Goal: Information Seeking & Learning: Learn about a topic

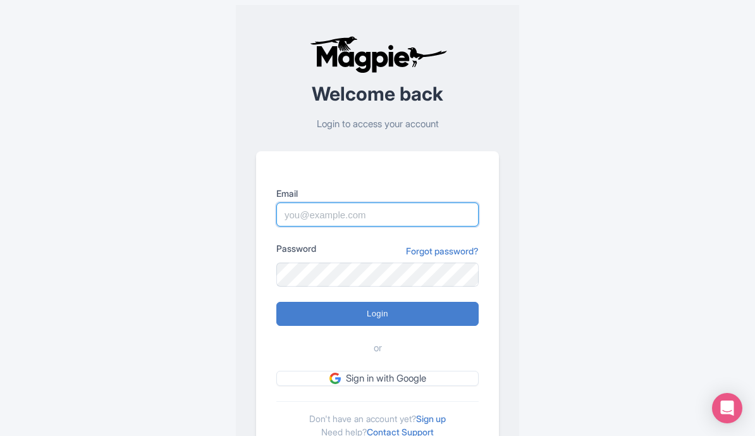
click at [394, 209] on input "Email" at bounding box center [377, 214] width 202 height 24
type input "[EMAIL_ADDRESS][DOMAIN_NAME]"
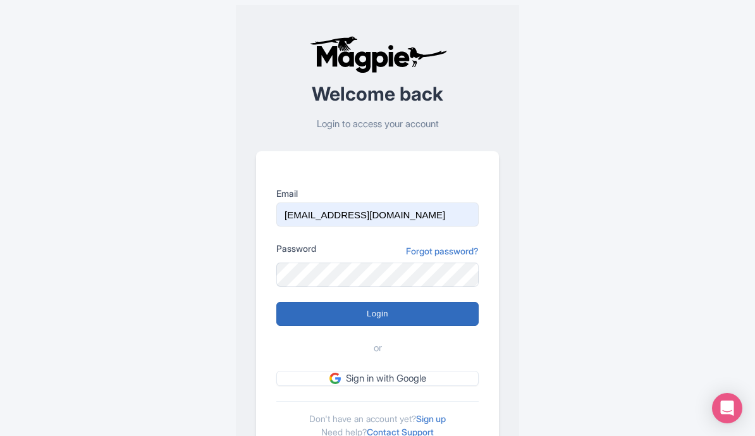
click at [390, 318] on input "Login" at bounding box center [377, 314] width 202 height 24
type input "Logging in..."
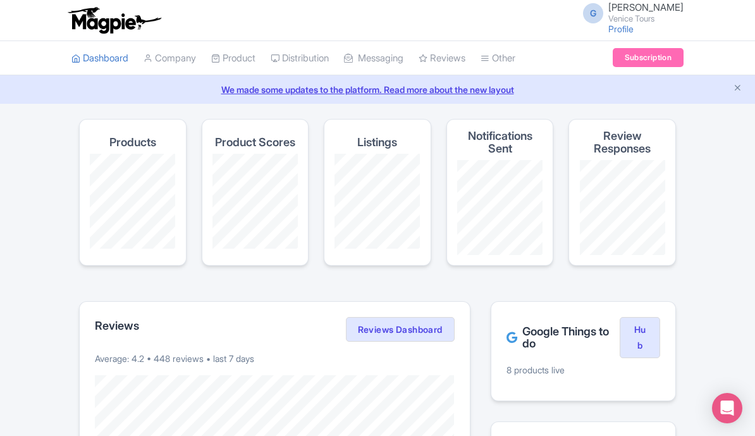
click at [489, 90] on link "We made some updates to the platform. Read more about the new layout" at bounding box center [378, 89] width 740 height 13
click at [483, 92] on link "We made some updates to the platform. Read more about the new layout" at bounding box center [378, 89] width 740 height 13
click at [463, 88] on link "We made some updates to the platform. Read more about the new layout" at bounding box center [378, 89] width 740 height 13
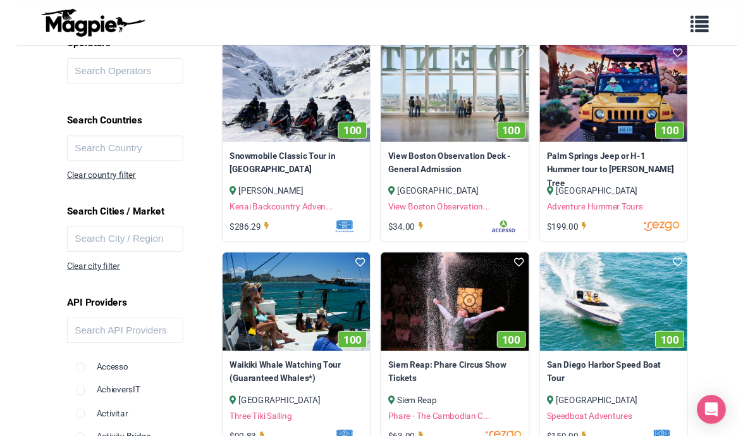
scroll to position [185, 0]
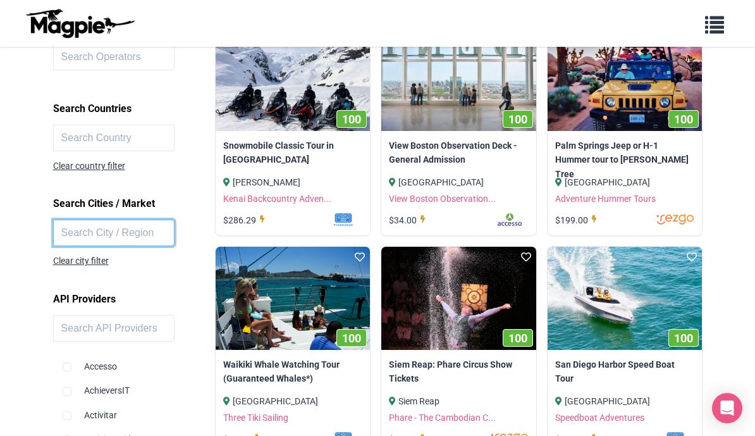
click at [64, 236] on input "text" at bounding box center [114, 233] width 122 height 27
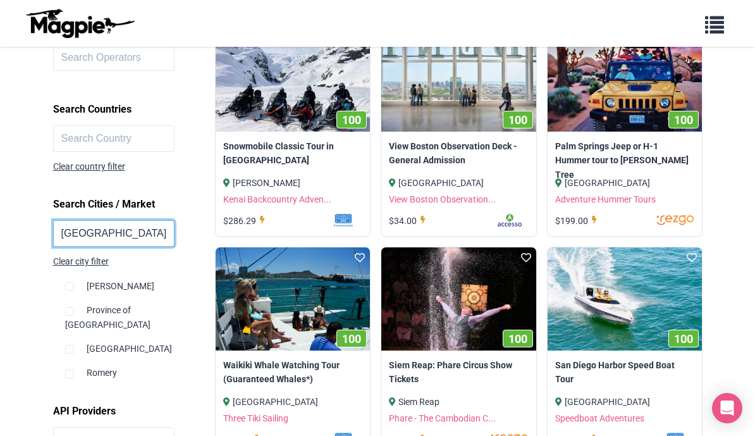
click button at bounding box center [0, 0] width 0 height 0
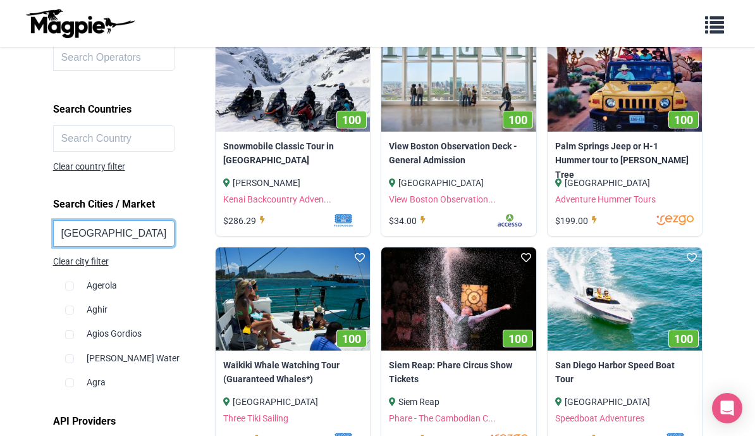
scroll to position [282, 0]
click at [123, 228] on input "[GEOGRAPHIC_DATA]" at bounding box center [114, 233] width 122 height 27
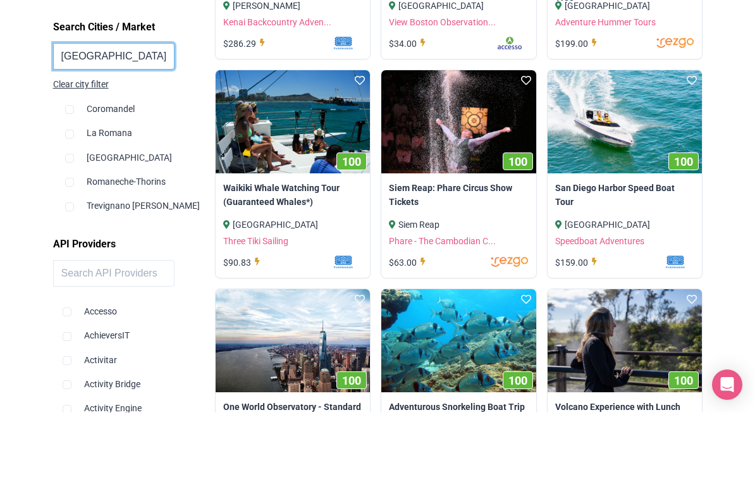
scroll to position [0, 0]
type input "[GEOGRAPHIC_DATA]"
click at [108, 212] on div "[GEOGRAPHIC_DATA]" at bounding box center [135, 224] width 141 height 24
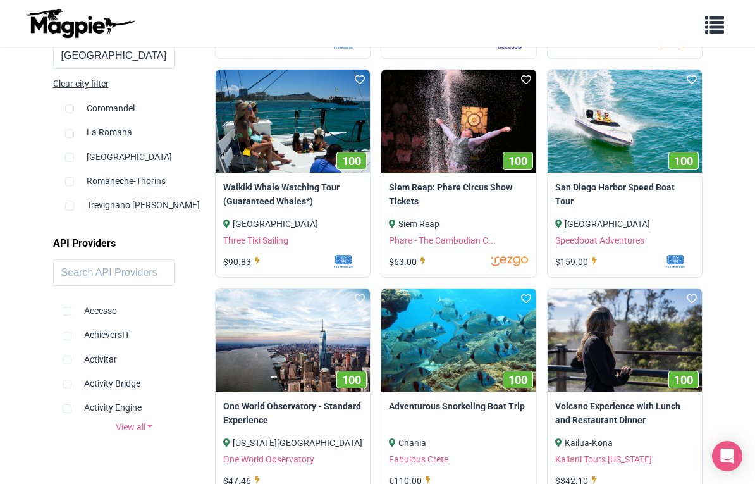
click at [68, 113] on input "checkbox" at bounding box center [69, 108] width 9 height 9
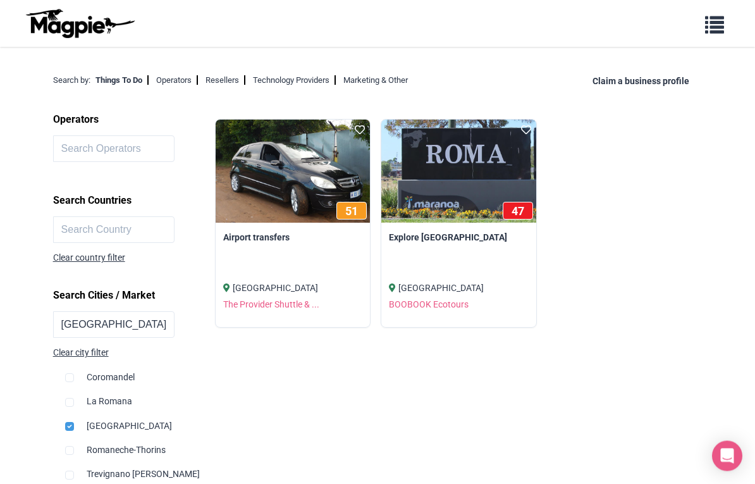
scroll to position [132, 0]
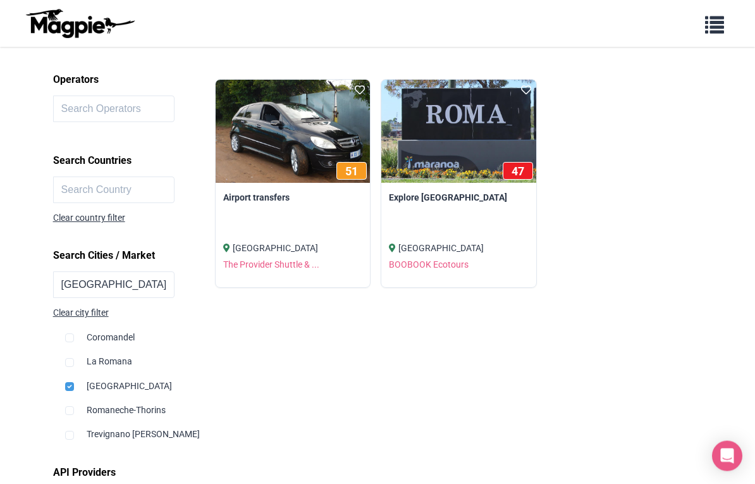
click at [93, 307] on div "Clear city filter" at bounding box center [81, 313] width 56 height 14
checkbox input "false"
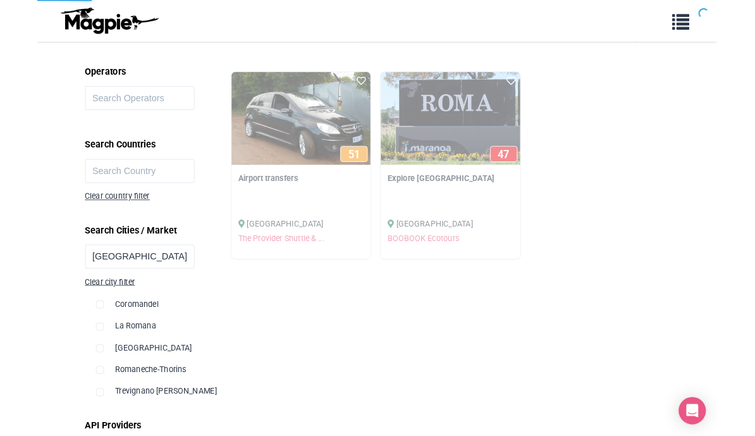
scroll to position [181, 0]
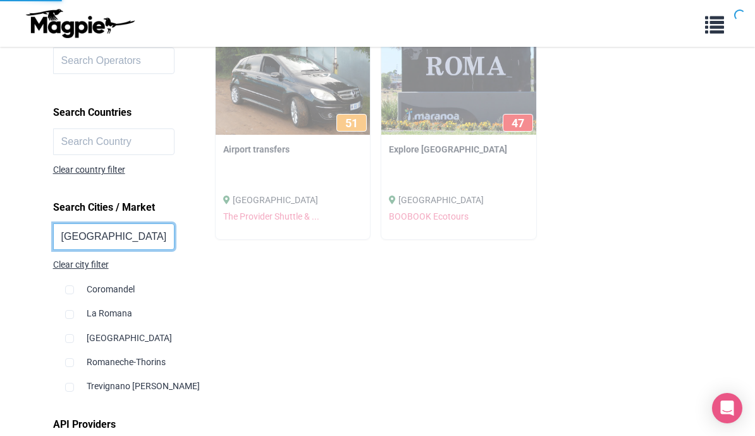
click at [115, 234] on input "[GEOGRAPHIC_DATA]" at bounding box center [114, 236] width 122 height 27
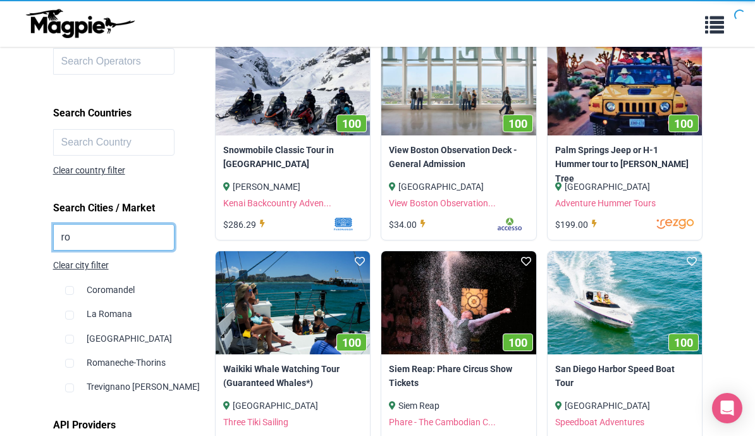
type input "r"
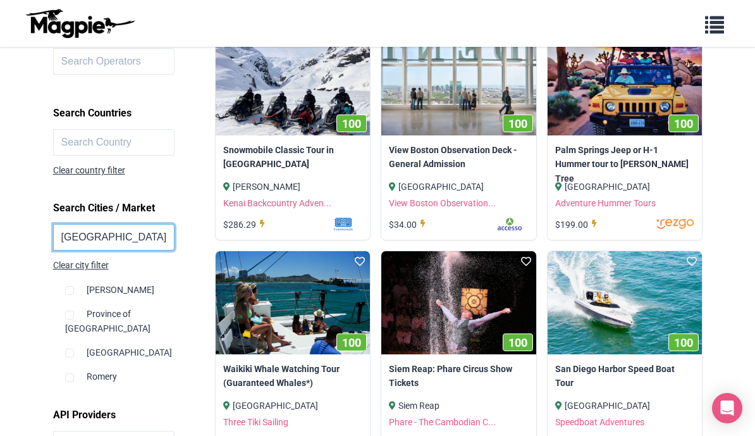
type input "[GEOGRAPHIC_DATA]"
click at [77, 335] on div "[GEOGRAPHIC_DATA]" at bounding box center [135, 347] width 141 height 24
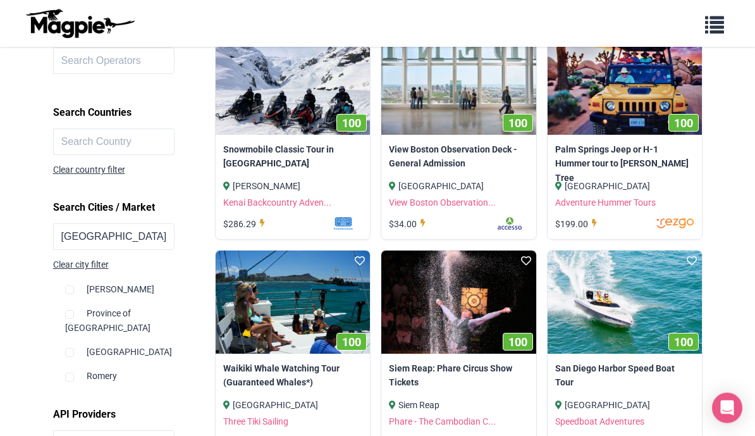
click at [73, 295] on input "checkbox" at bounding box center [69, 290] width 9 height 9
checkbox input "true"
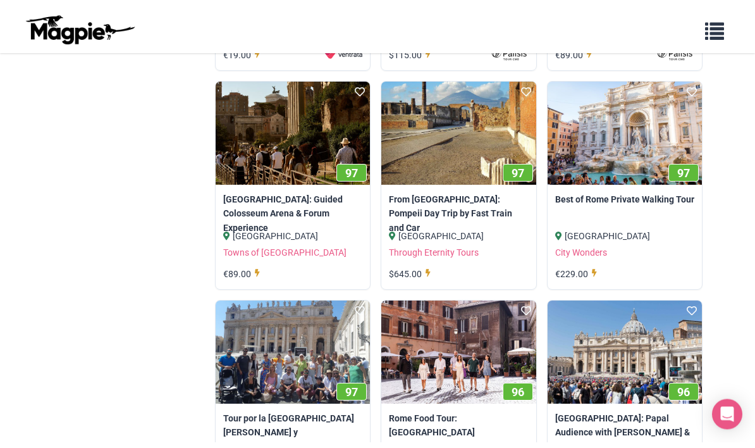
scroll to position [1680, 0]
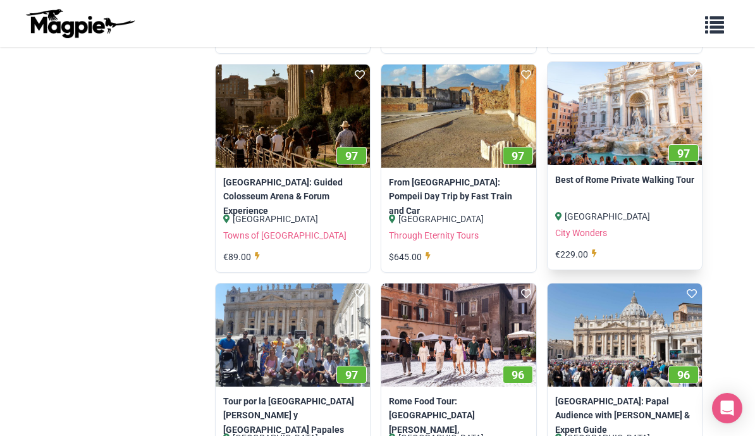
click at [684, 216] on div "[GEOGRAPHIC_DATA]" at bounding box center [625, 216] width 139 height 14
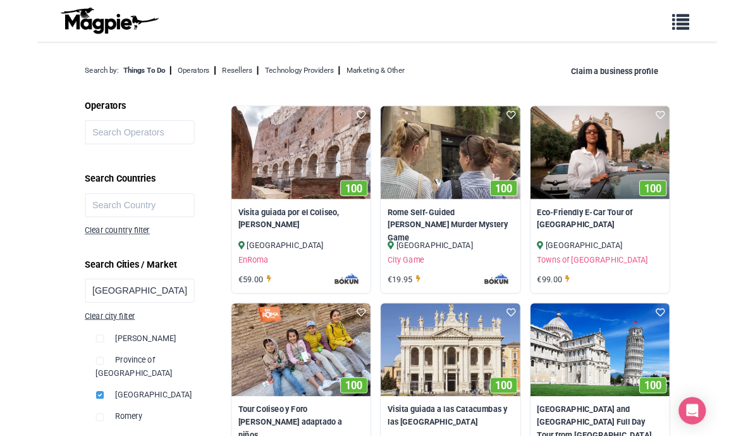
scroll to position [0, 0]
